Goal: Transaction & Acquisition: Purchase product/service

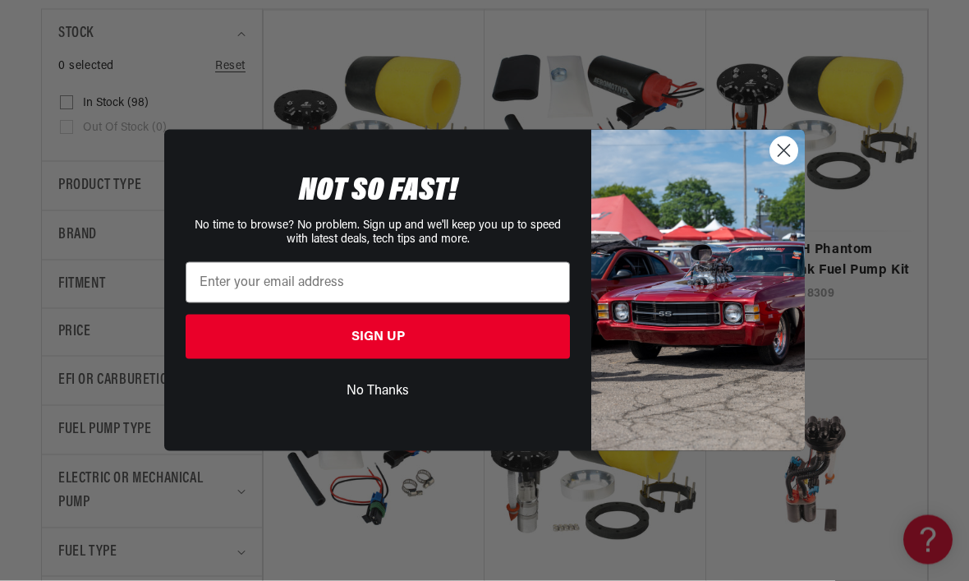
scroll to position [414, 0]
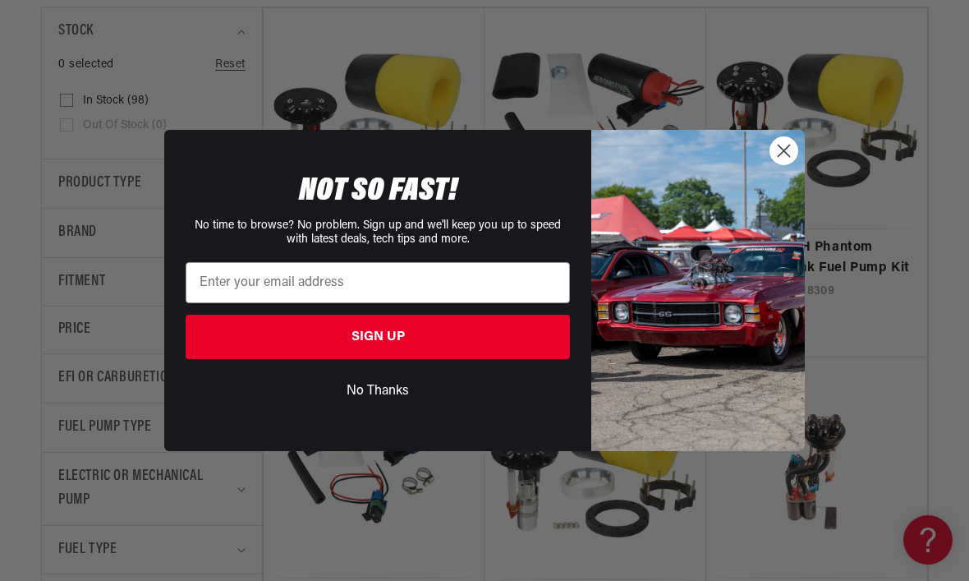
click at [783, 164] on circle "Close dialog" at bounding box center [783, 150] width 27 height 27
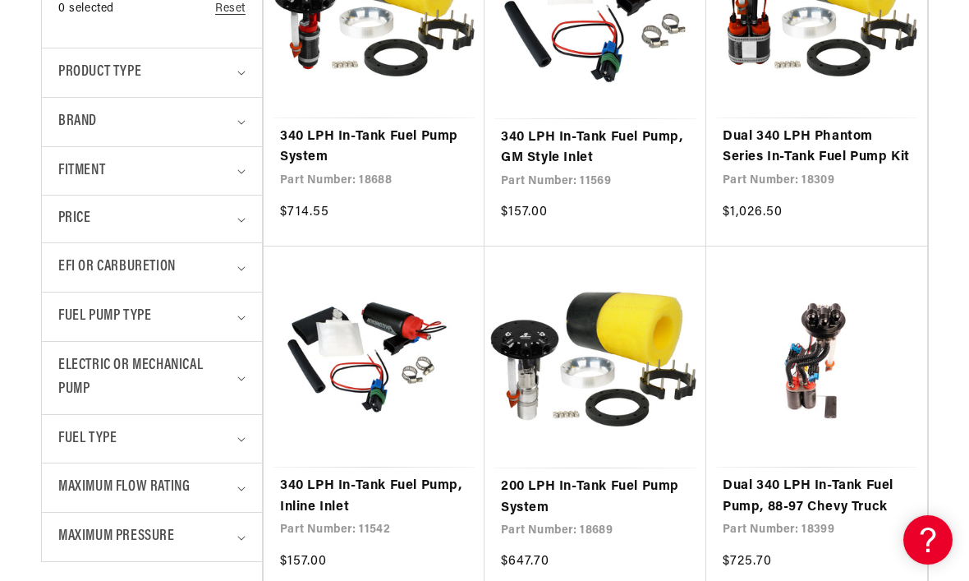
scroll to position [530, 0]
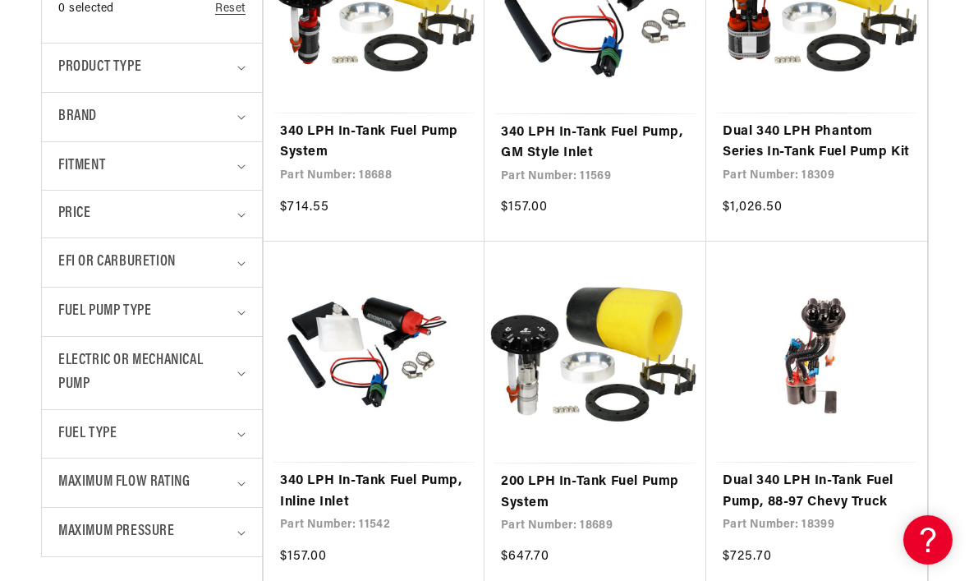
click at [97, 305] on span "Fuel Pump Type" at bounding box center [104, 312] width 93 height 24
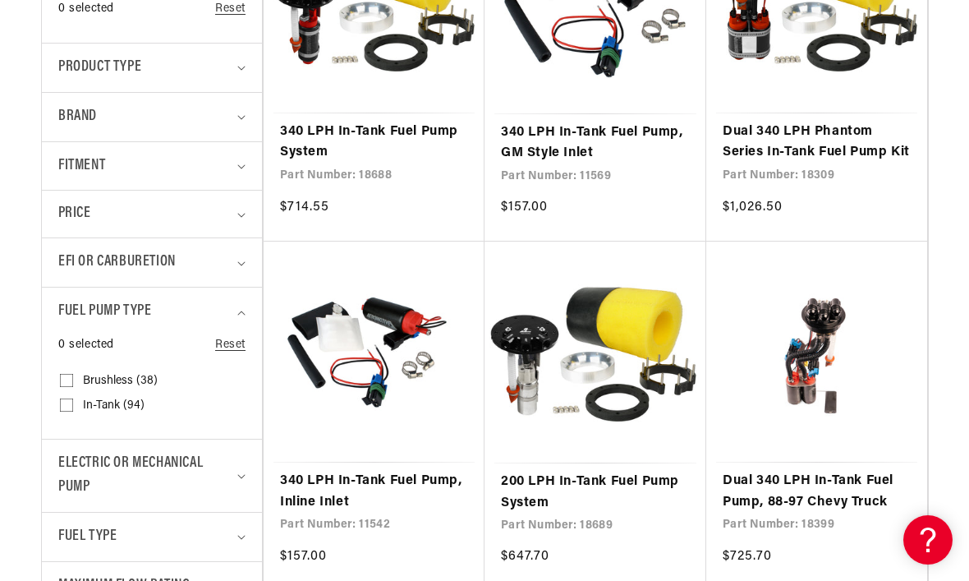
scroll to position [0, 0]
click at [60, 408] on input "In-Tank (94) In-Tank (94 products)" at bounding box center [66, 408] width 13 height 13
checkbox input "true"
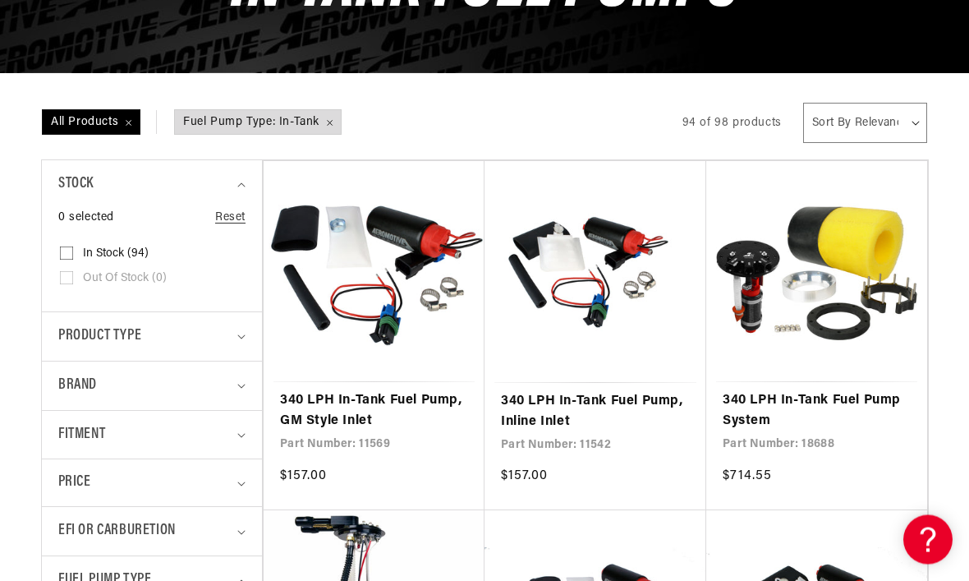
scroll to position [261, 0]
click at [92, 335] on span "Product type" at bounding box center [99, 336] width 83 height 24
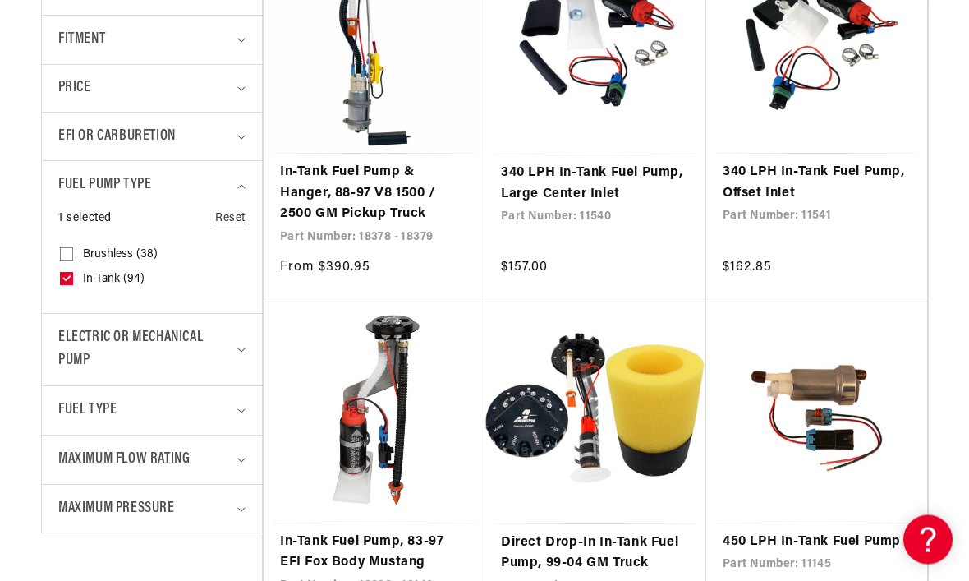
scroll to position [839, 0]
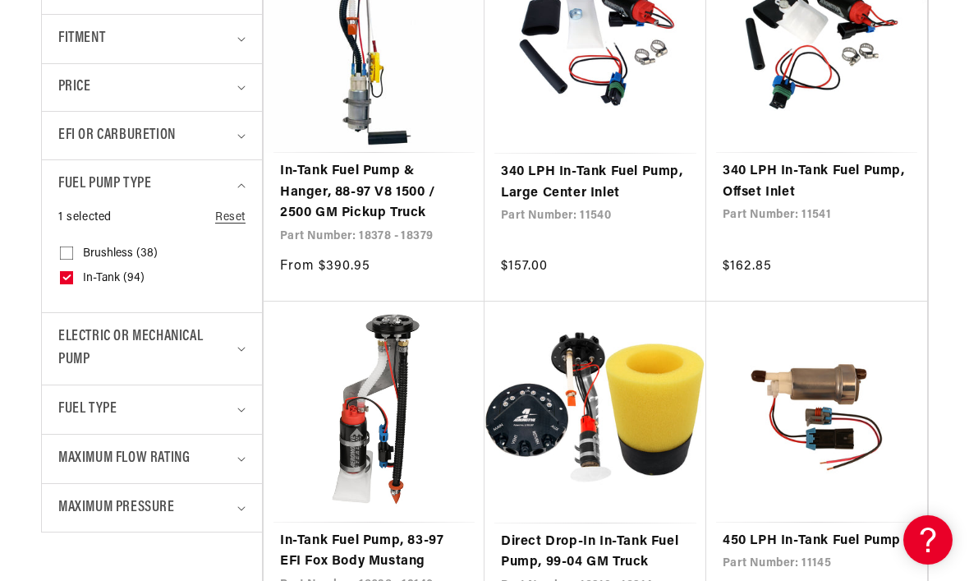
click at [99, 331] on span "Electric or Mechanical Pump" at bounding box center [144, 349] width 173 height 48
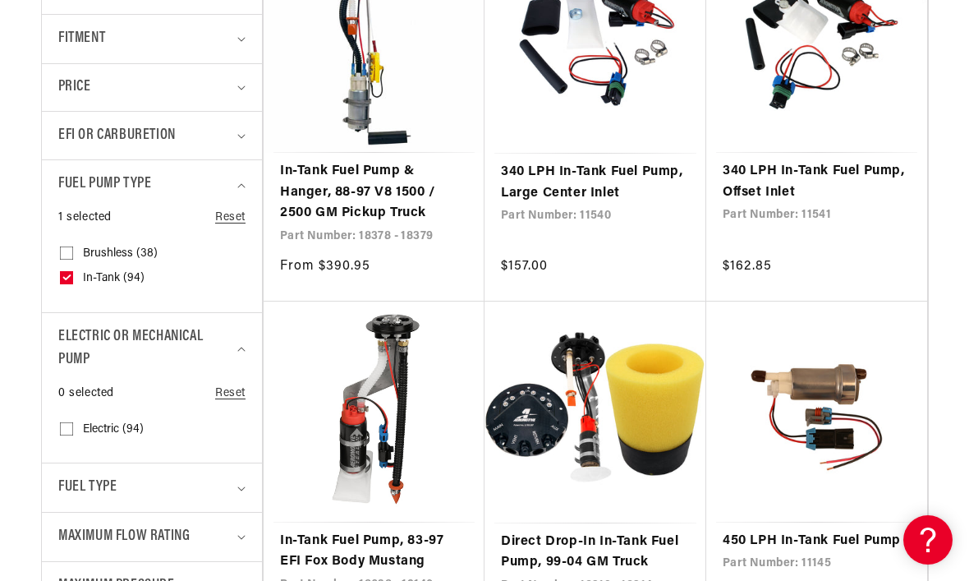
click at [60, 425] on input "Electric (94) Electric (94 products)" at bounding box center [66, 431] width 13 height 13
checkbox input "true"
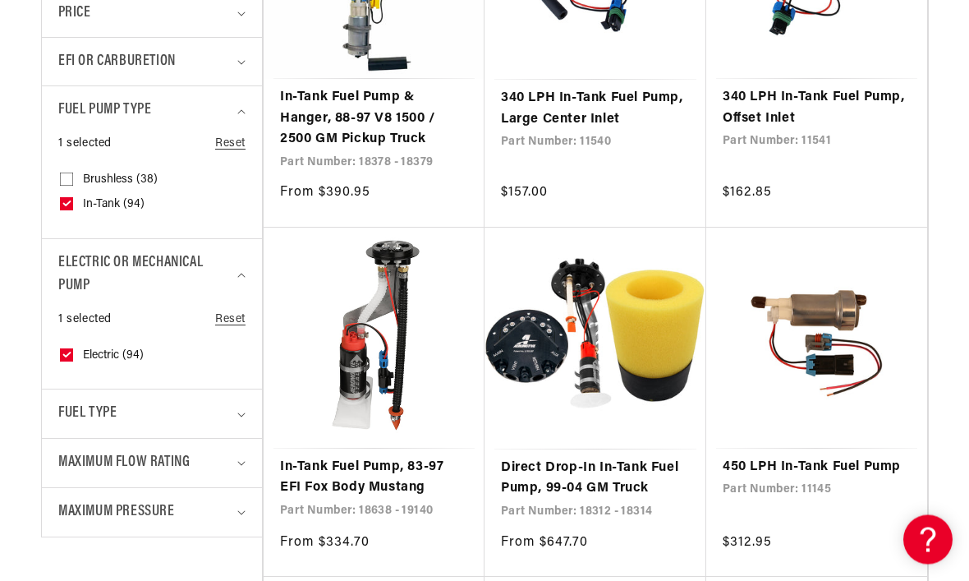
scroll to position [913, 0]
click at [94, 402] on span "Fuel Type" at bounding box center [87, 414] width 58 height 24
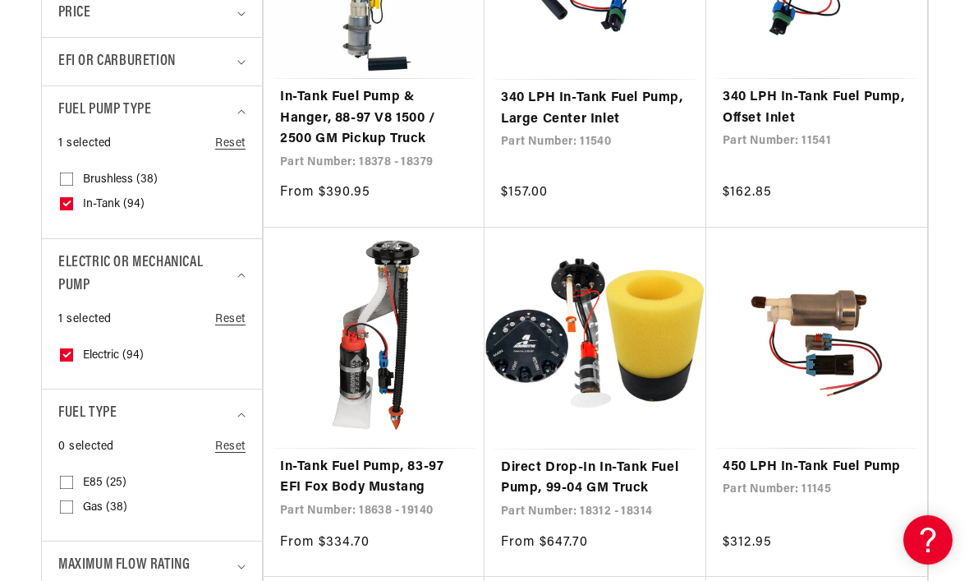
click at [60, 503] on input "Gas (38) Gas (38 products)" at bounding box center [66, 509] width 13 height 13
checkbox input "true"
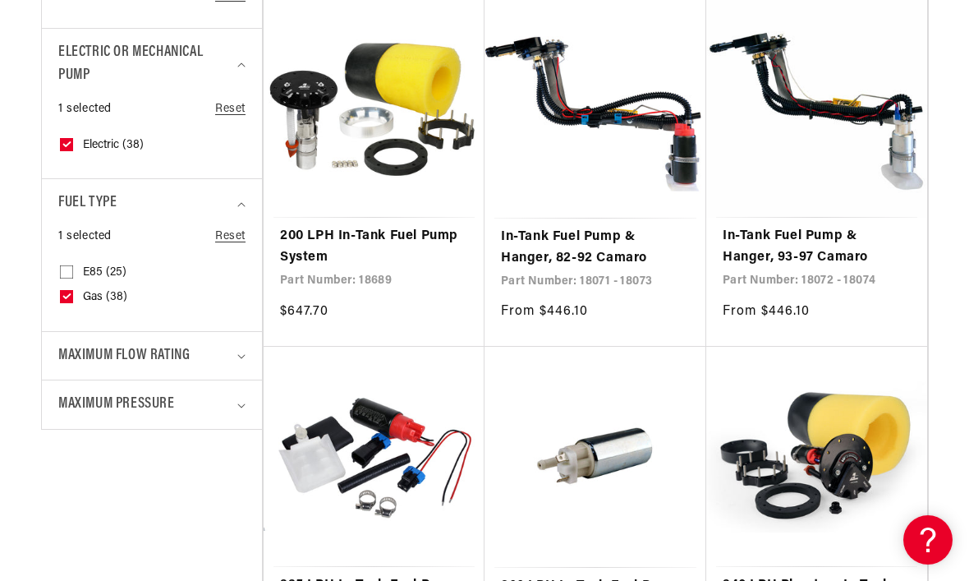
scroll to position [1159, 0]
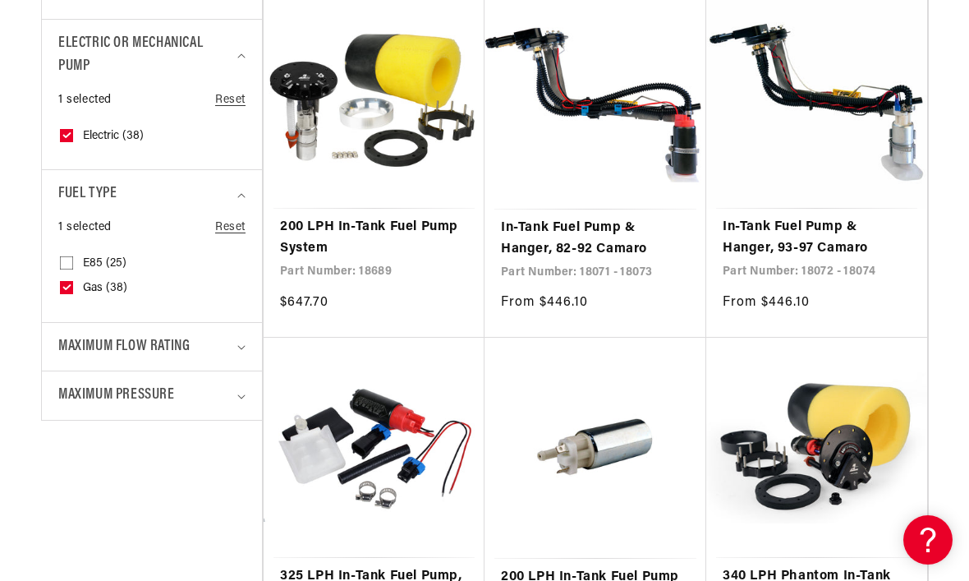
click at [92, 340] on span "Maximum Flow Rating" at bounding box center [123, 347] width 131 height 24
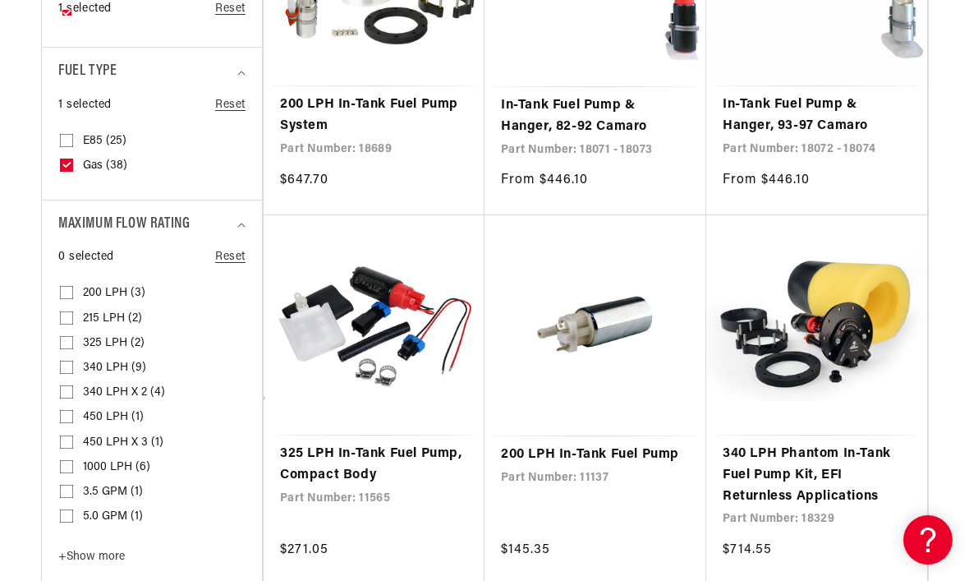
scroll to position [1288, 0]
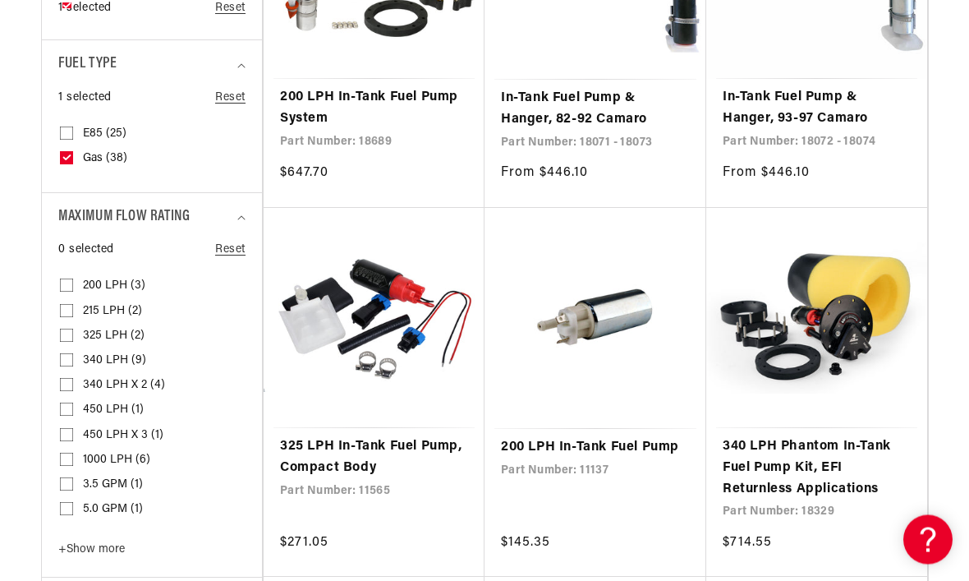
click at [60, 457] on input "1000 LPH (6) 1000 LPH (6 products)" at bounding box center [66, 463] width 13 height 13
checkbox input "true"
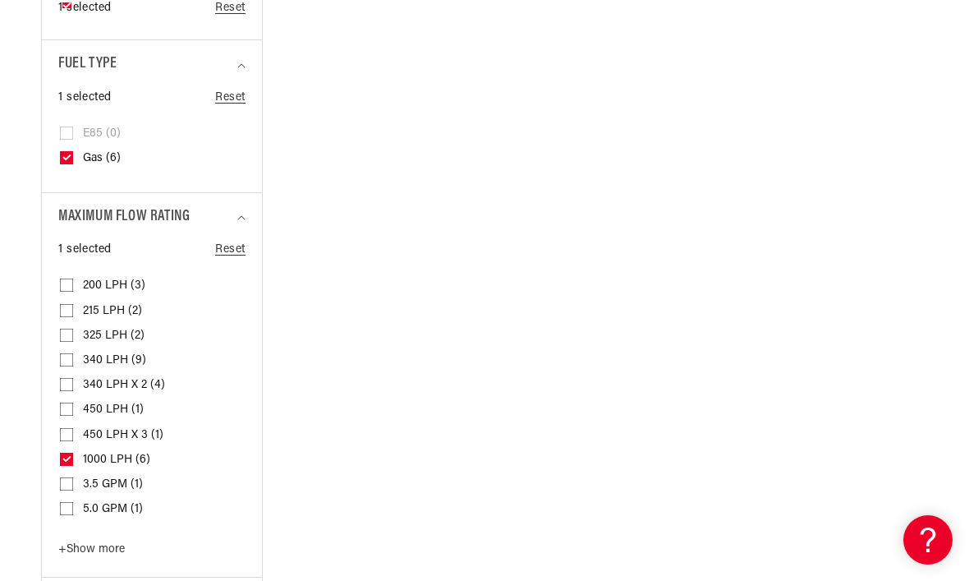
click at [63, 431] on input "450 LPH x 3 (1) 450 LPH x 3 (1 product)" at bounding box center [66, 437] width 13 height 13
checkbox input "true"
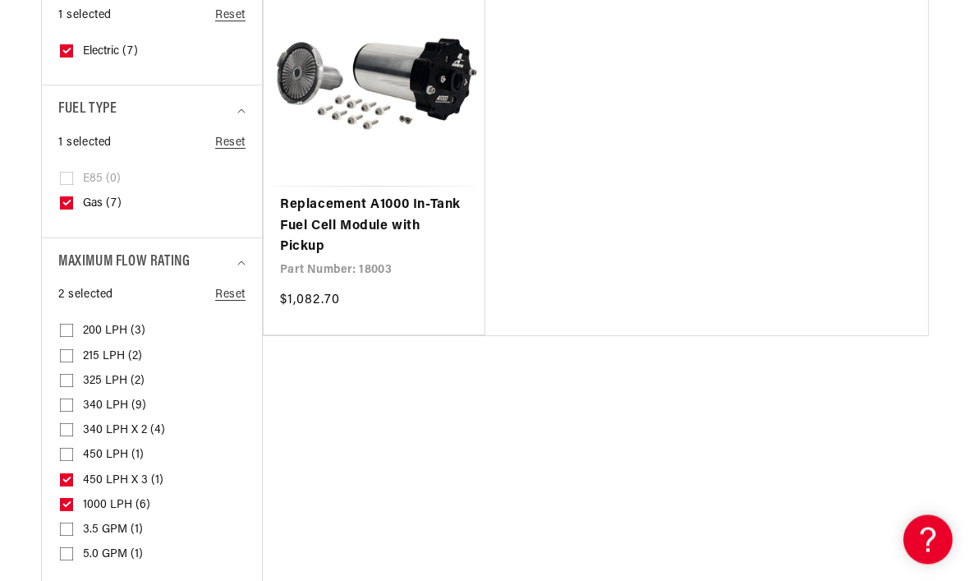
scroll to position [1244, 0]
click at [61, 451] on input "450 LPH (1) 450 LPH (1 product)" at bounding box center [66, 457] width 13 height 13
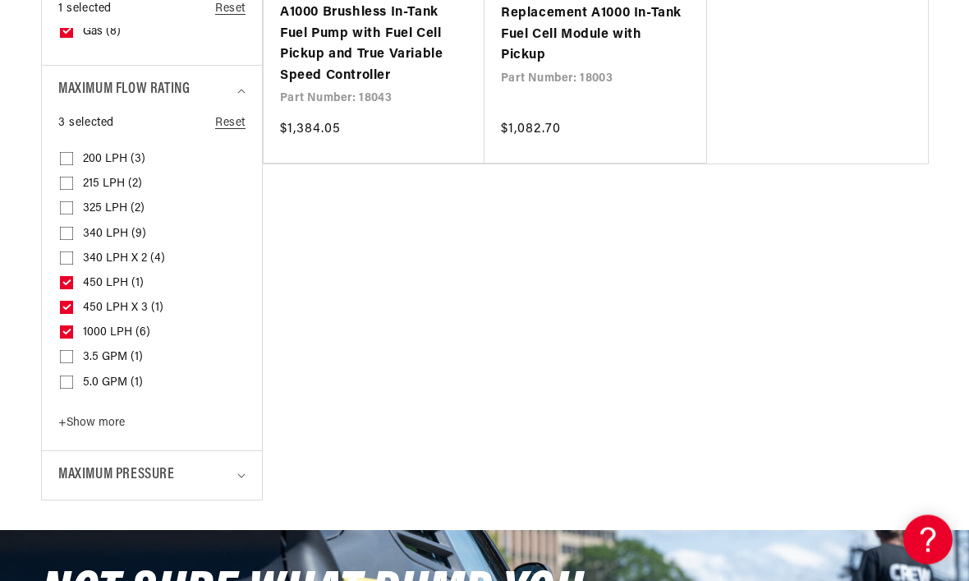
scroll to position [1453, 0]
click at [60, 279] on input "450 LPH (1) 450 LPH (1 product)" at bounding box center [66, 285] width 13 height 13
checkbox input "false"
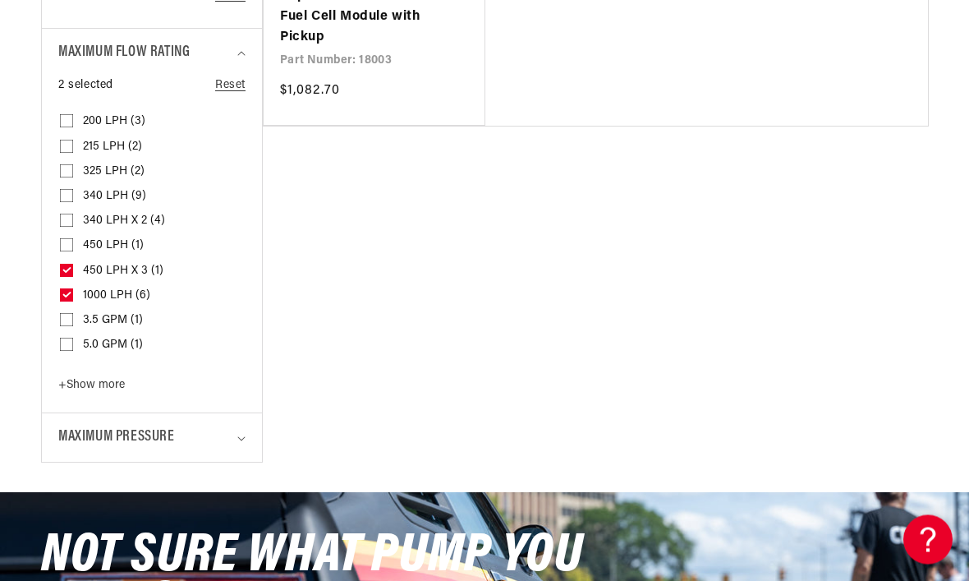
scroll to position [1453, 0]
click at [67, 316] on input "3.5 GPM (1) 3.5 GPM (1 product)" at bounding box center [66, 322] width 13 height 13
checkbox input "true"
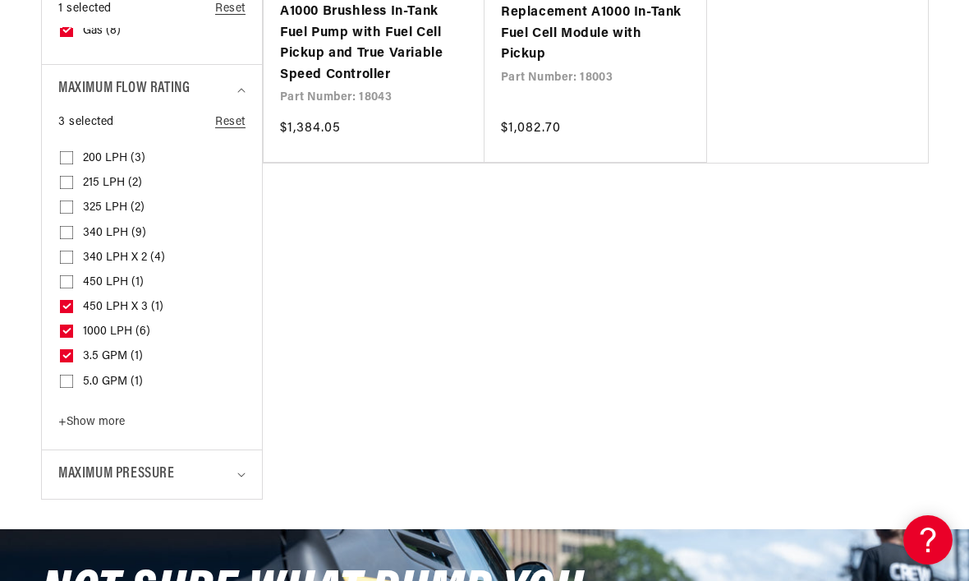
click at [68, 270] on label "450 LPH (1) 450 LPH (1 product)" at bounding box center [147, 282] width 174 height 25
click at [68, 278] on input "450 LPH (1) 450 LPH (1 product)" at bounding box center [66, 284] width 13 height 13
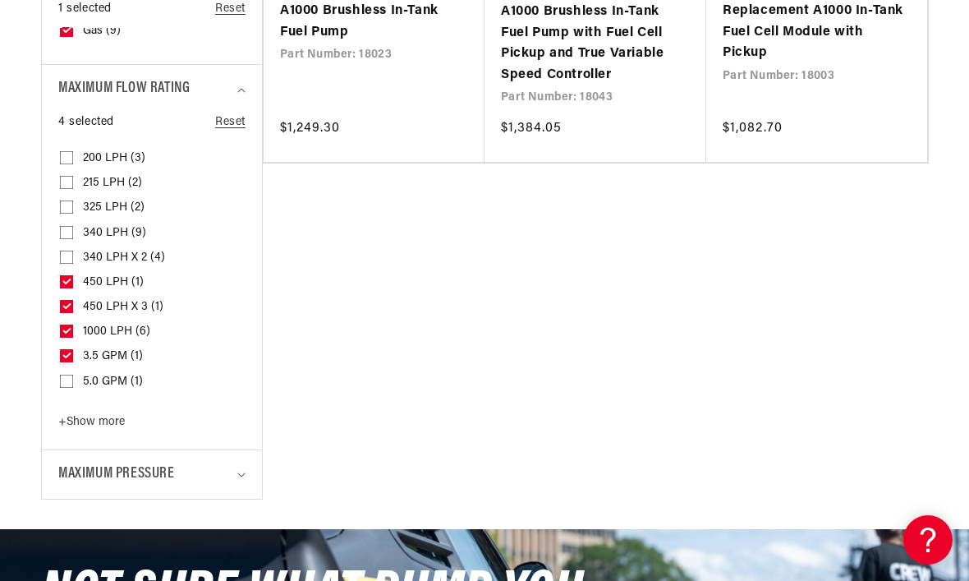
click at [67, 278] on input "450 LPH (1) 450 LPH (1 product)" at bounding box center [66, 284] width 13 height 13
checkbox input "false"
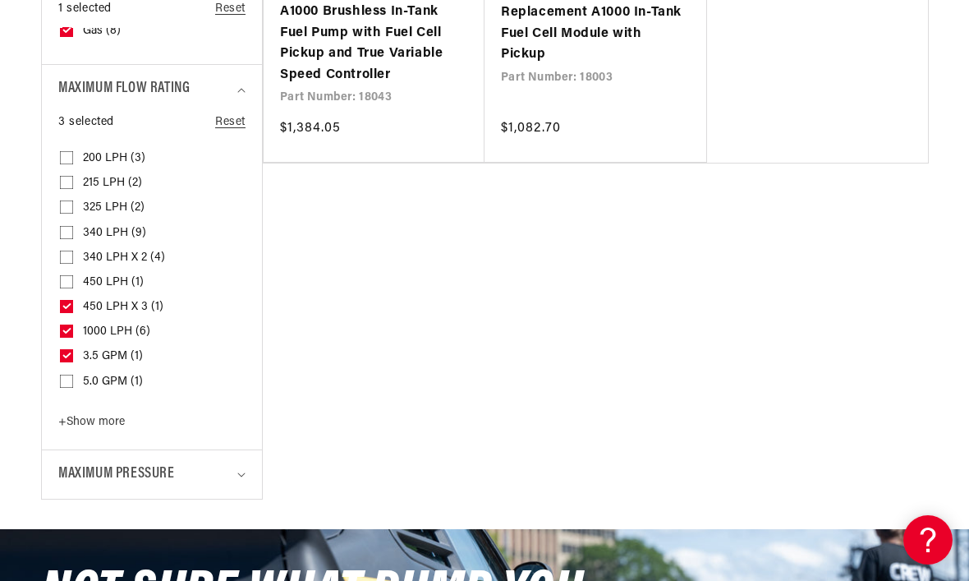
click at [66, 303] on input "450 LPH x 3 (1) 450 LPH x 3 (1 product)" at bounding box center [66, 309] width 13 height 13
checkbox input "false"
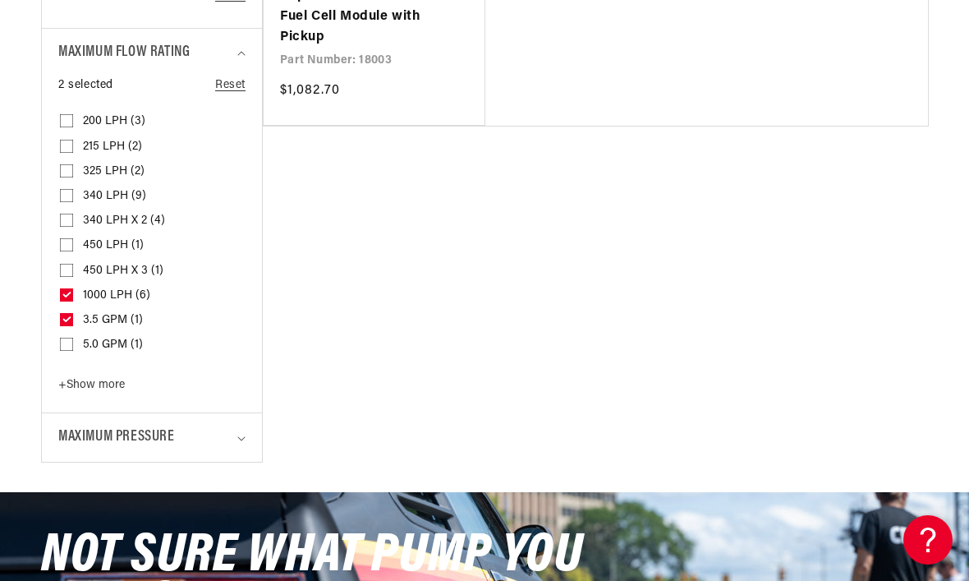
click at [64, 316] on input "3.5 GPM (1) 3.5 GPM (1 product)" at bounding box center [66, 322] width 13 height 13
checkbox input "false"
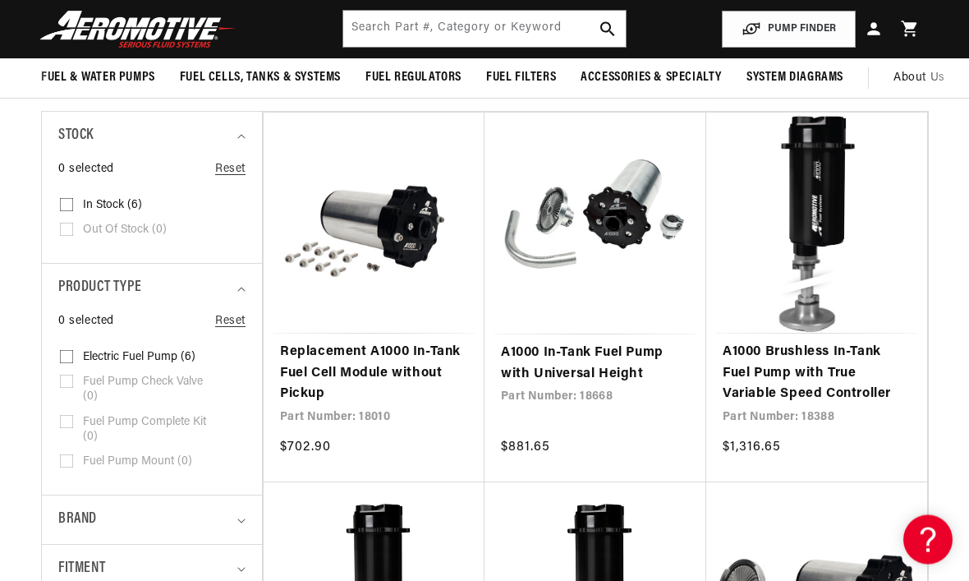
scroll to position [337, 0]
click at [590, 342] on link "A1000 In-Tank Fuel Pump with Universal Height" at bounding box center [595, 363] width 189 height 42
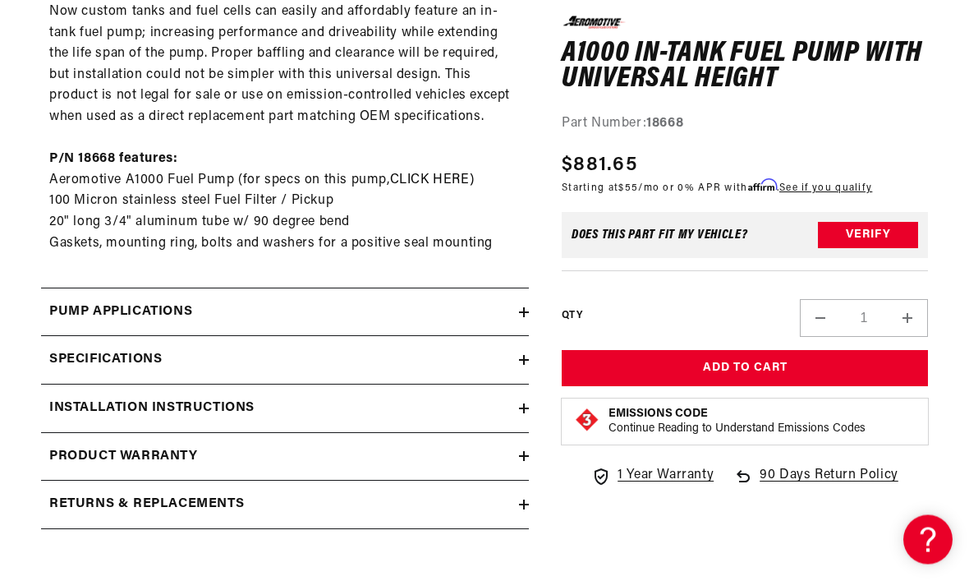
scroll to position [1003, 0]
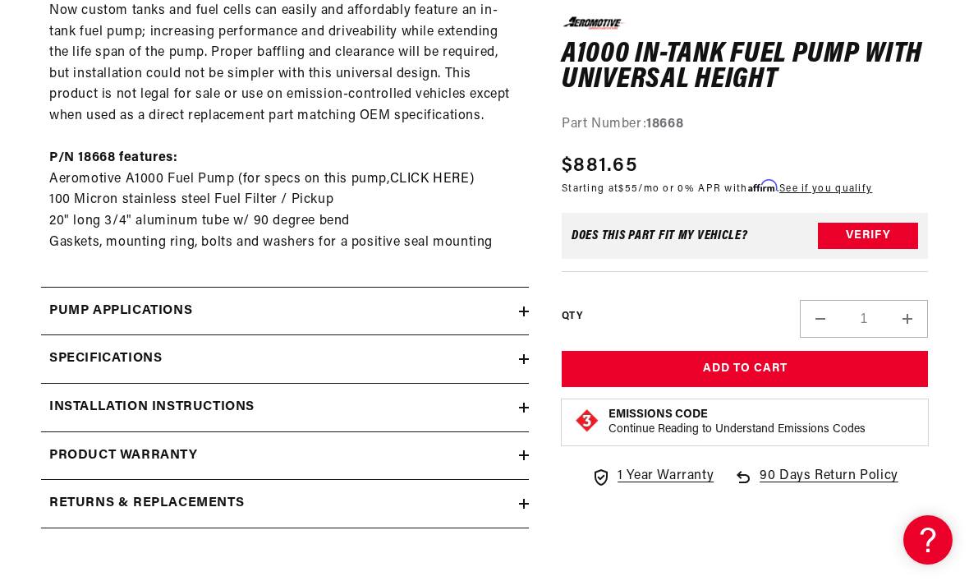
click at [85, 348] on h2 "Specifications" at bounding box center [105, 358] width 112 height 21
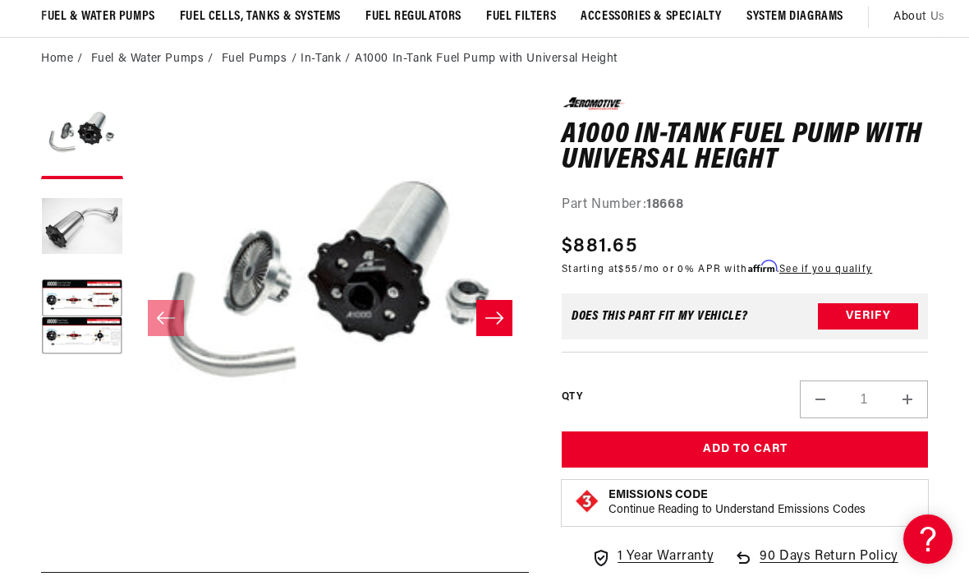
scroll to position [131, 0]
click at [73, 218] on button "Load image 2 in gallery view" at bounding box center [82, 228] width 82 height 82
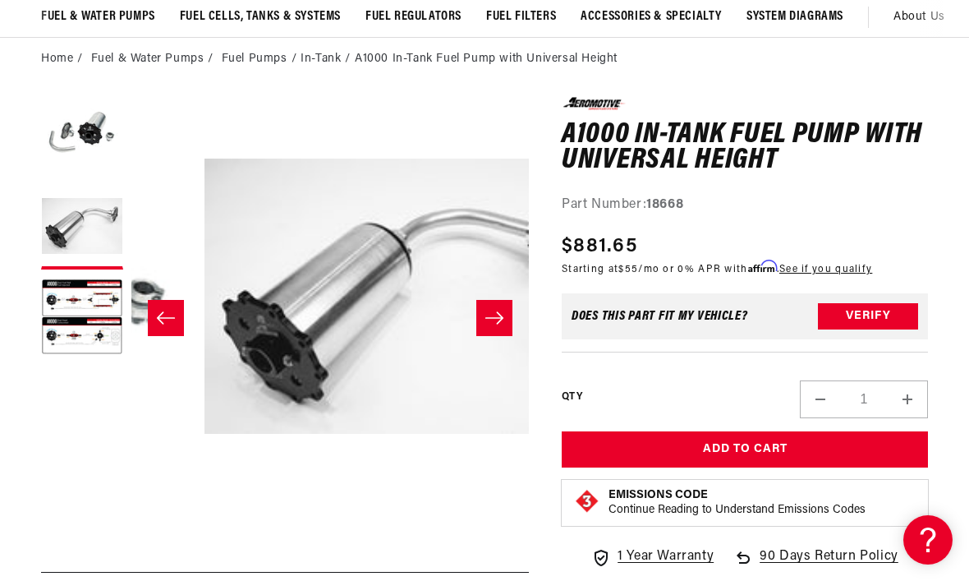
scroll to position [0, 397]
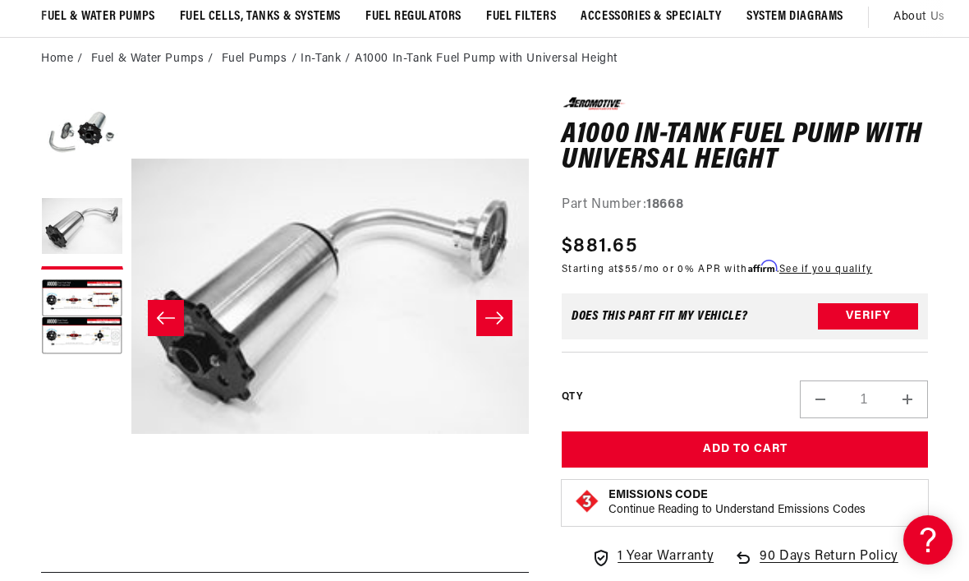
click at [77, 298] on button "Load image 3 in gallery view" at bounding box center [82, 319] width 82 height 82
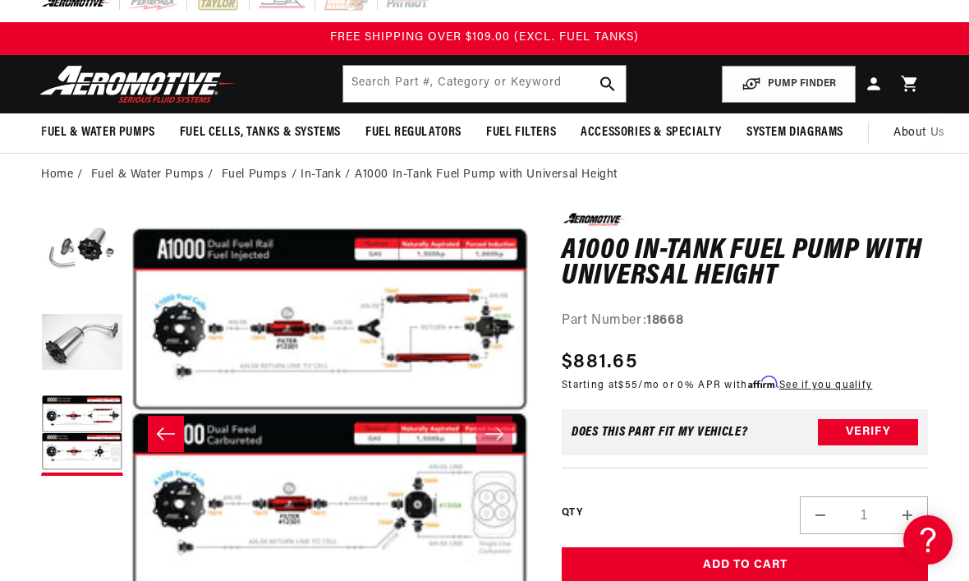
scroll to position [0, 0]
